Goal: Task Accomplishment & Management: Use online tool/utility

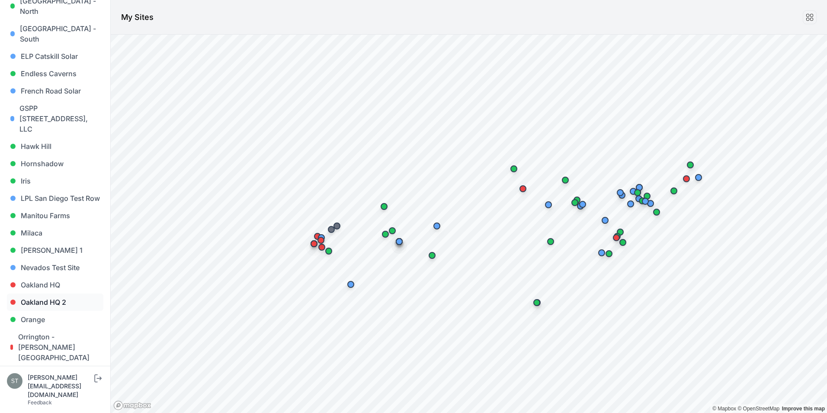
scroll to position [380, 0]
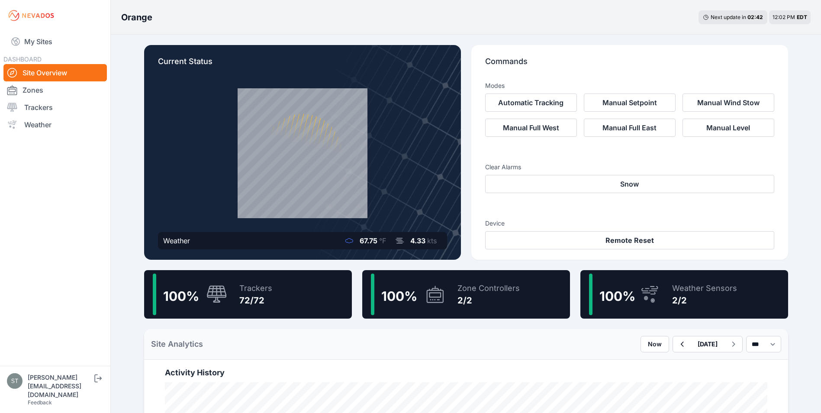
click at [246, 301] on div "72/72" at bounding box center [255, 300] width 33 height 12
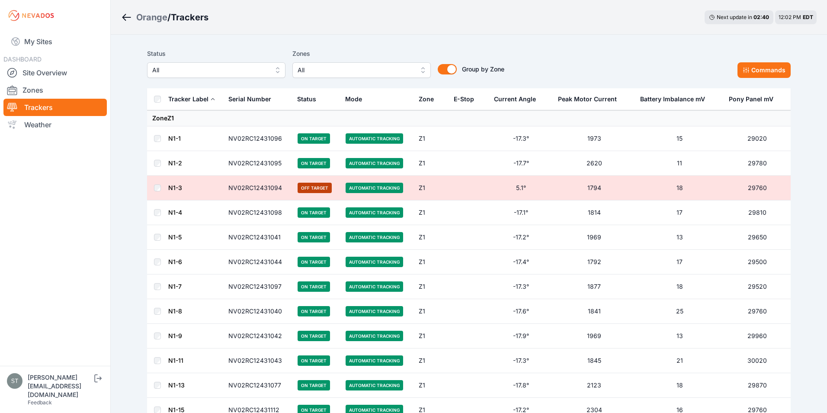
click at [205, 66] on span "All" at bounding box center [210, 70] width 116 height 10
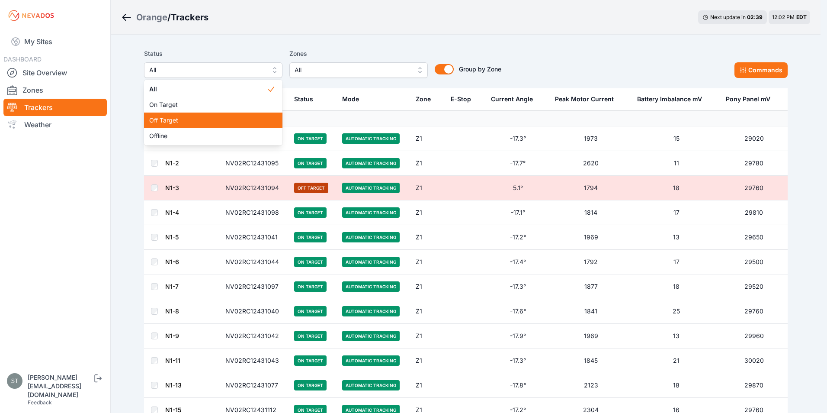
click at [176, 121] on span "Off Target" at bounding box center [208, 120] width 118 height 9
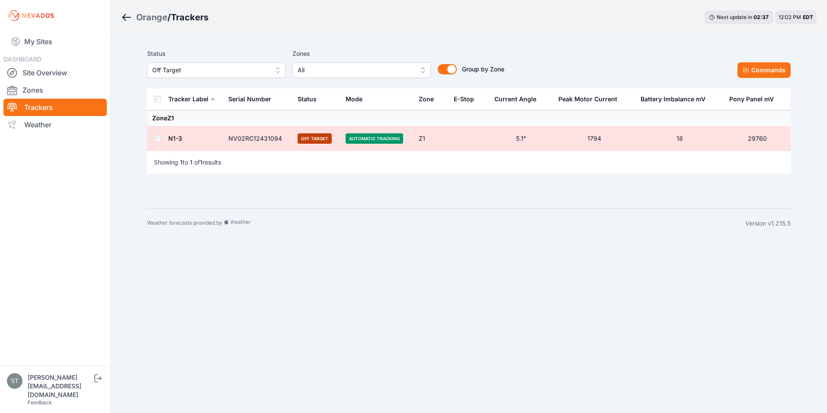
click at [174, 136] on link "N1-3" at bounding box center [175, 138] width 14 height 7
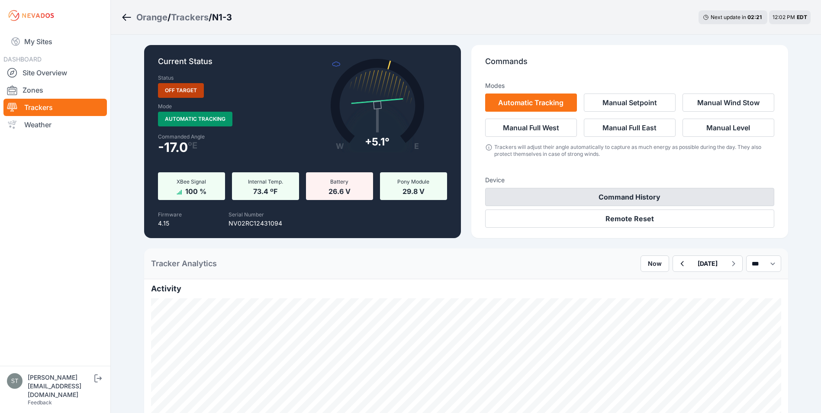
click at [633, 189] on button "Command History" at bounding box center [629, 197] width 289 height 18
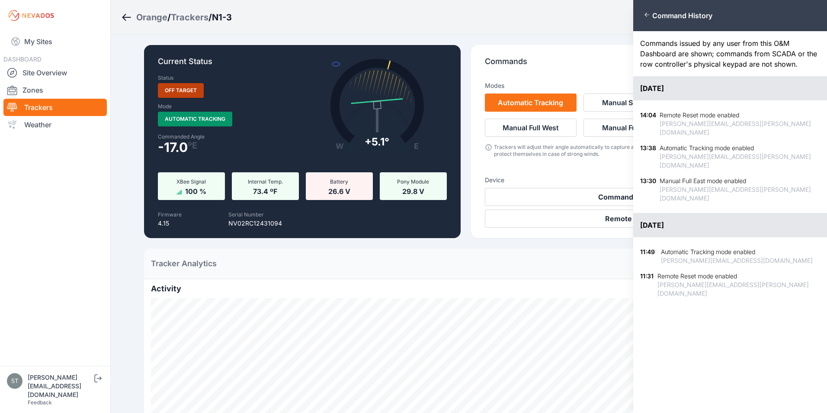
click at [568, 173] on div "Close panel Command History Commands issued by any user from this O&M Dashboard…" at bounding box center [413, 206] width 827 height 413
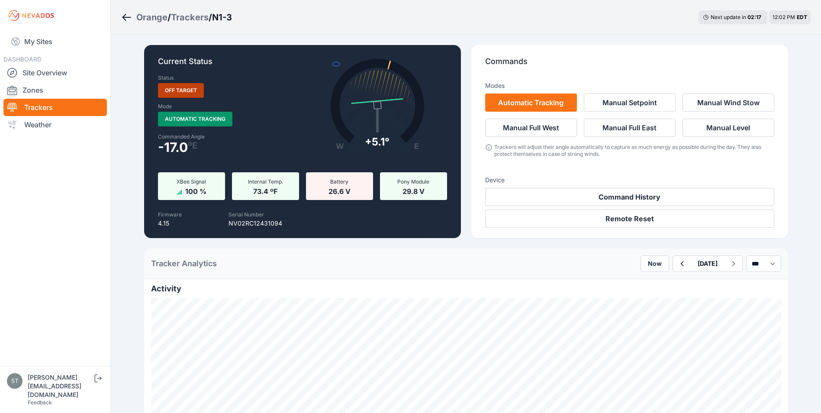
click at [628, 218] on button "Remote Reset" at bounding box center [629, 218] width 289 height 18
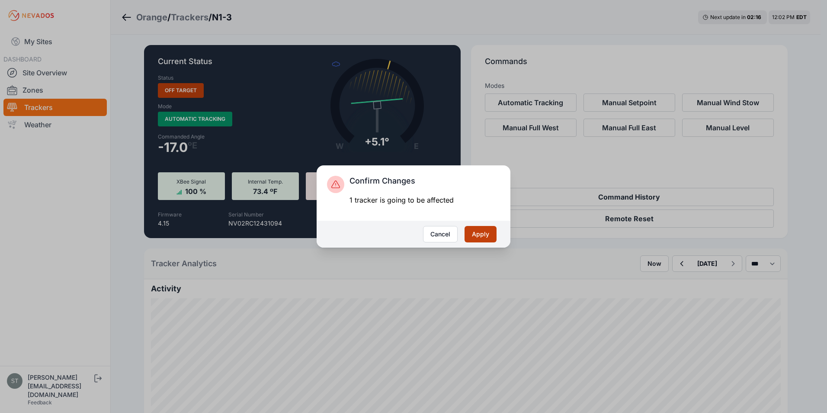
click at [475, 233] on button "Apply" at bounding box center [481, 234] width 32 height 16
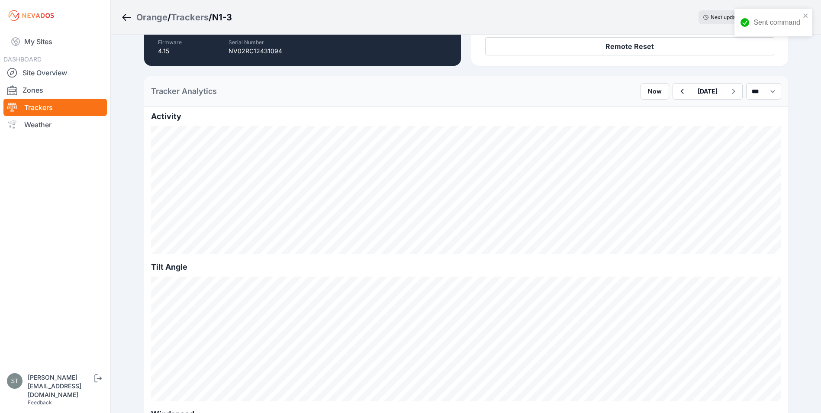
scroll to position [173, 0]
